Goal: Navigation & Orientation: Go to known website

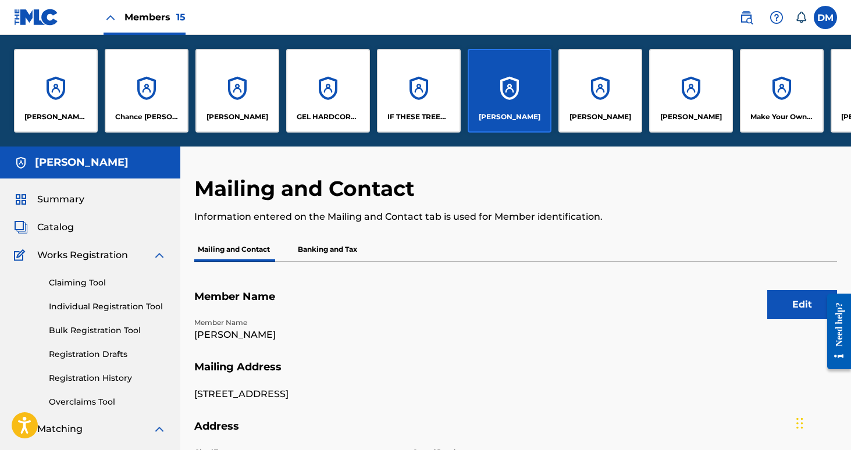
scroll to position [159, 0]
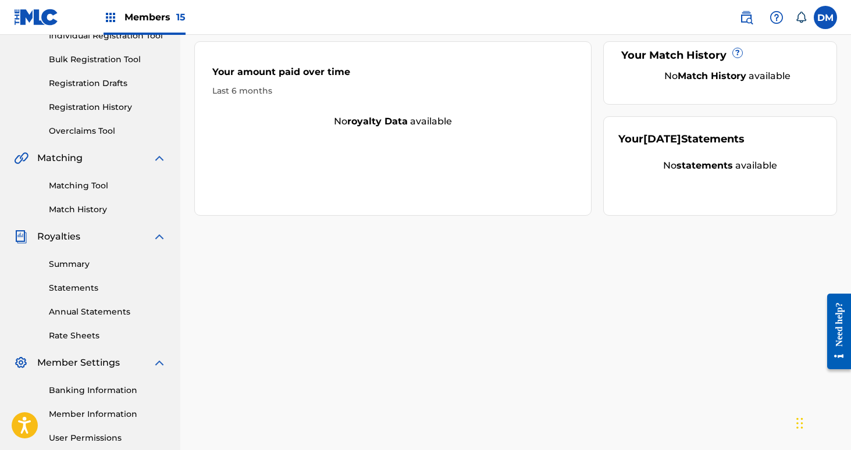
click at [171, 17] on span "Members 15" at bounding box center [155, 16] width 61 height 13
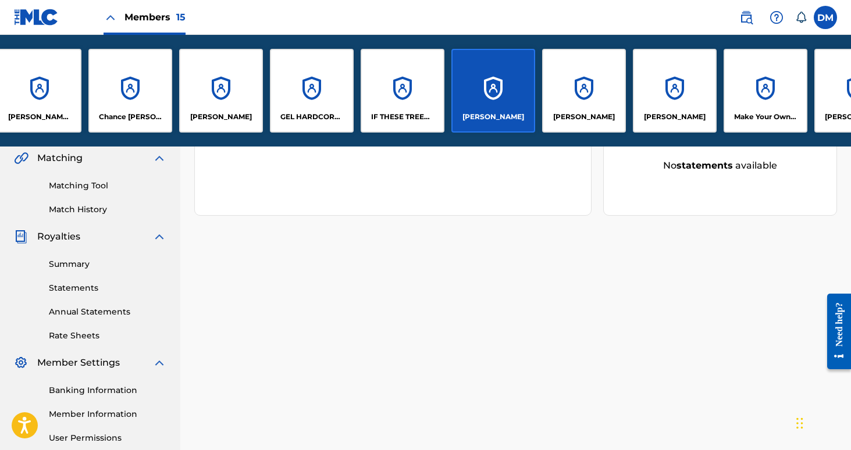
scroll to position [0, 0]
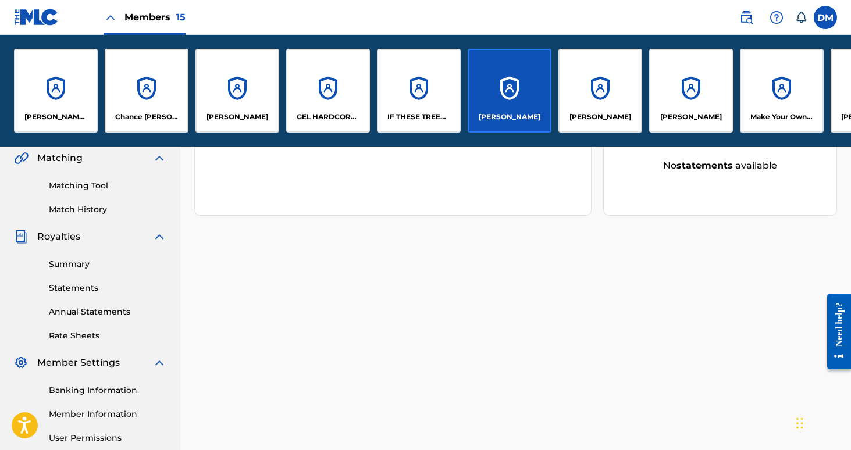
click at [156, 17] on span "Members 15" at bounding box center [155, 16] width 61 height 13
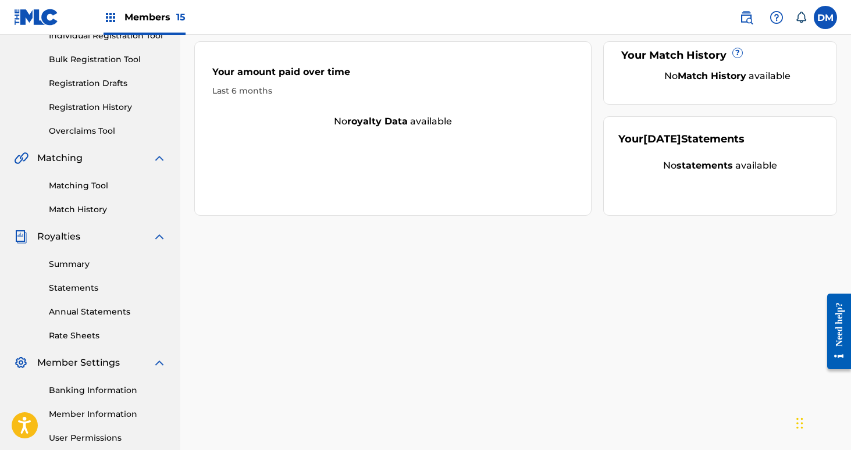
click at [154, 18] on span "Members 15" at bounding box center [155, 16] width 61 height 13
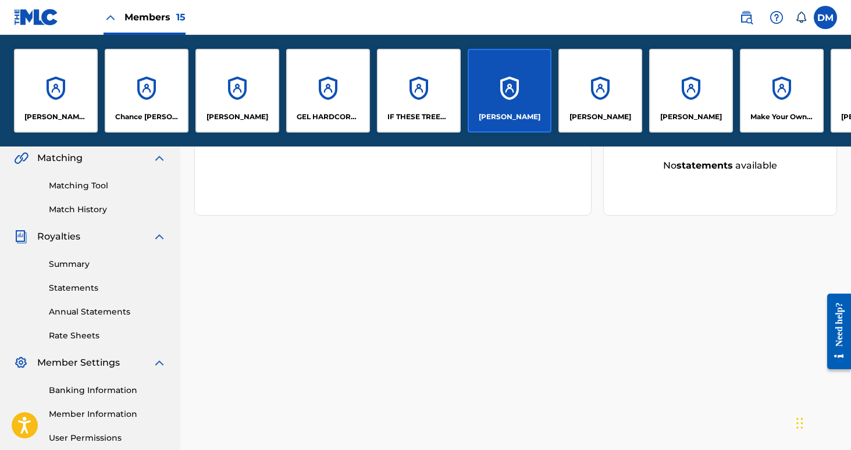
click at [829, 20] on label at bounding box center [825, 17] width 23 height 23
click at [826, 17] on input "[PERSON_NAME] Mistich [EMAIL_ADDRESS][DOMAIN_NAME] Notification Preferences Pro…" at bounding box center [826, 17] width 0 height 0
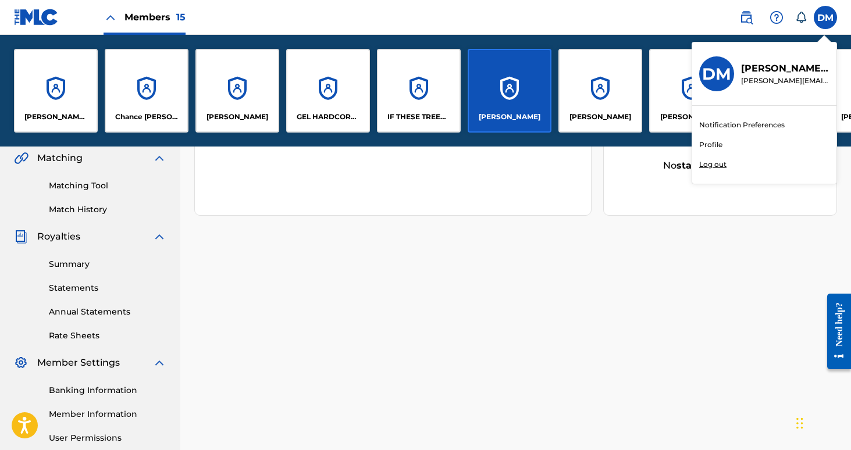
click at [723, 161] on p "Log out" at bounding box center [713, 164] width 27 height 10
click at [826, 17] on input "[PERSON_NAME] Mistich [EMAIL_ADDRESS][DOMAIN_NAME] Notification Preferences Pro…" at bounding box center [826, 17] width 0 height 0
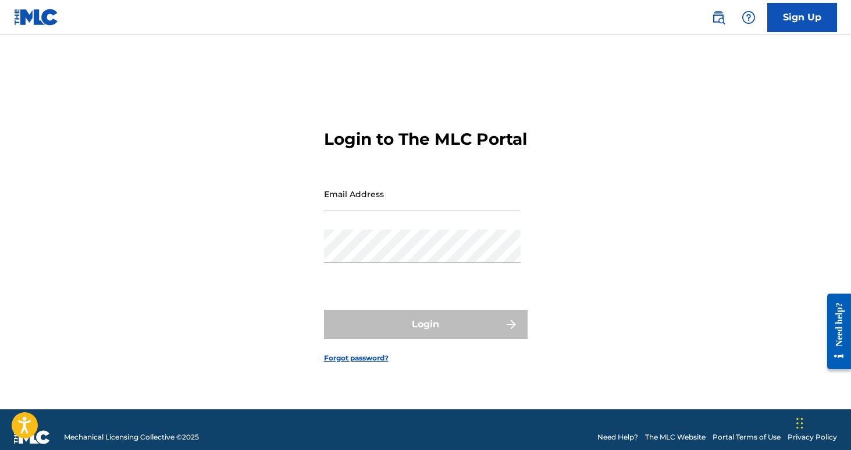
click at [483, 205] on input "Email Address" at bounding box center [422, 193] width 197 height 33
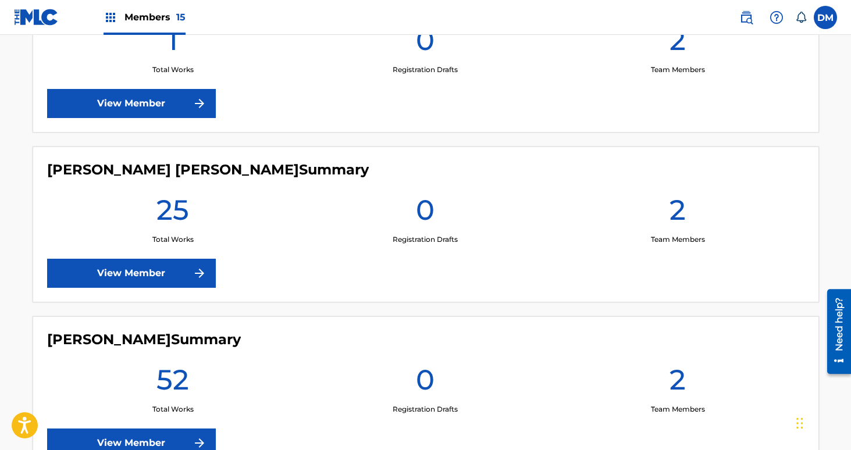
scroll to position [1757, 0]
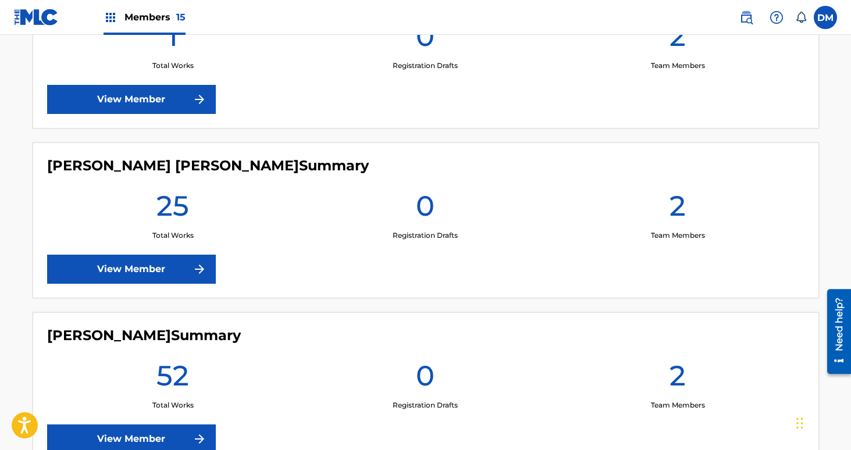
click at [172, 279] on link "View Member" at bounding box center [131, 269] width 169 height 29
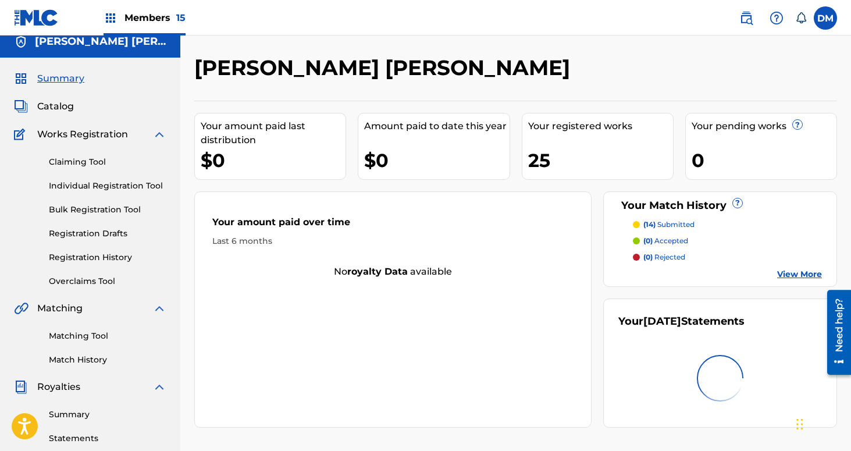
scroll to position [23, 0]
